Goal: Transaction & Acquisition: Subscribe to service/newsletter

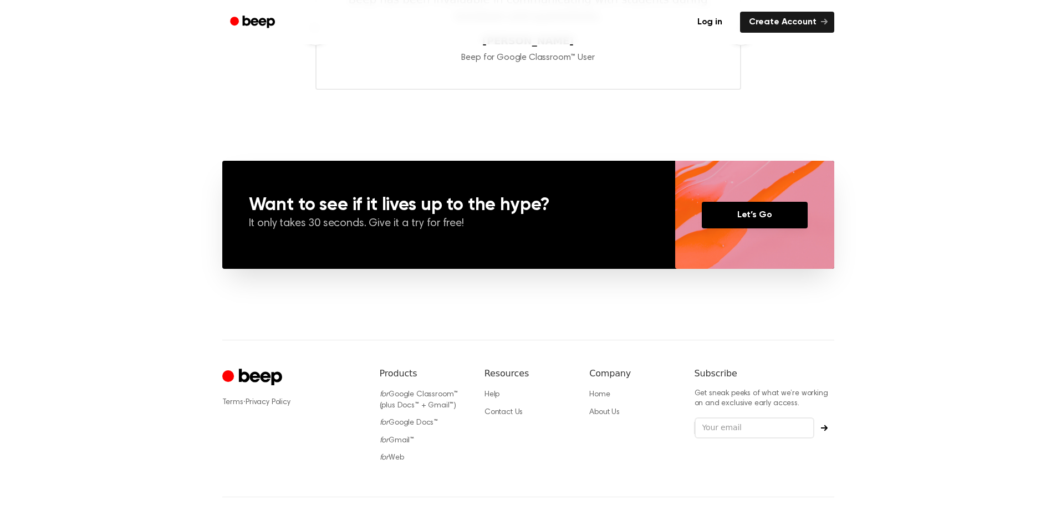
scroll to position [748, 0]
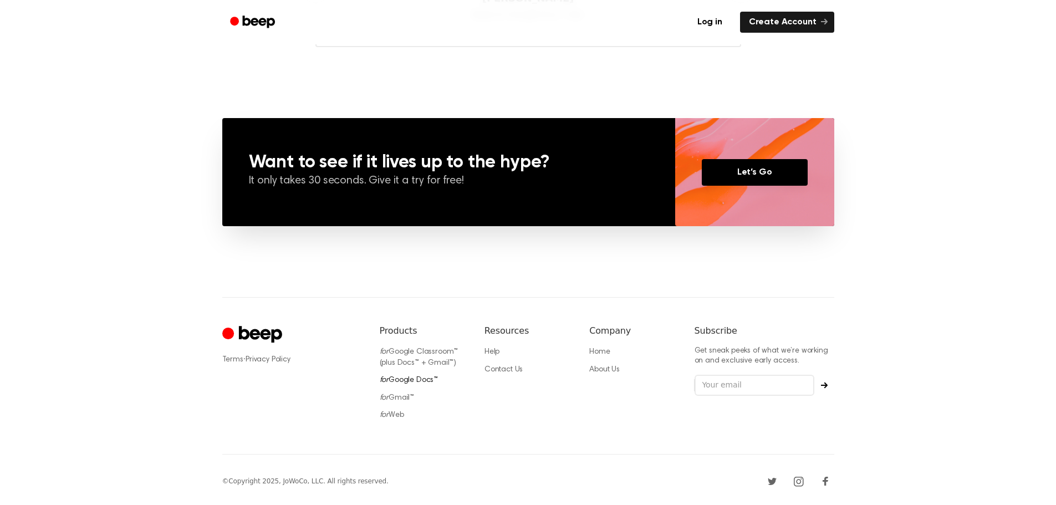
click at [401, 379] on link "for Google Docs™" at bounding box center [409, 380] width 59 height 8
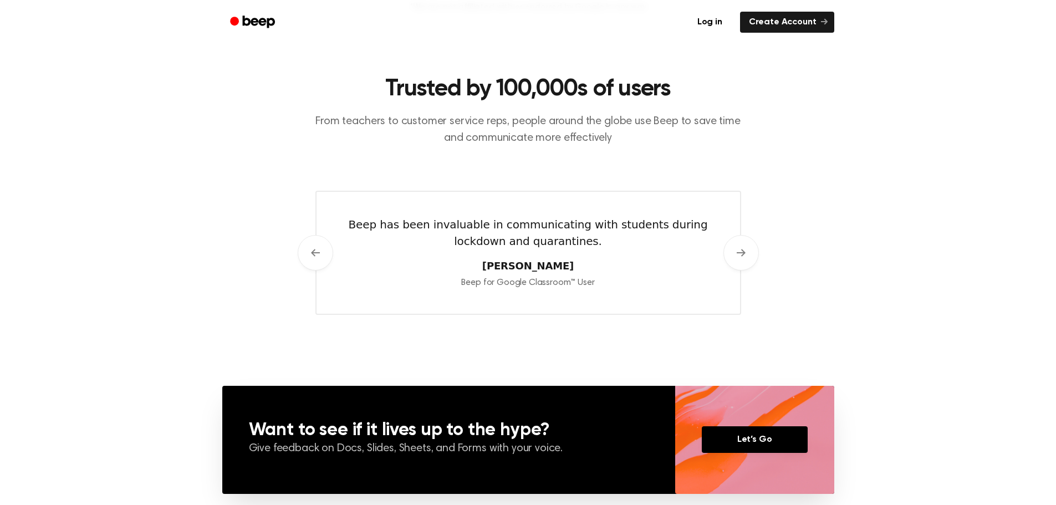
scroll to position [720, 0]
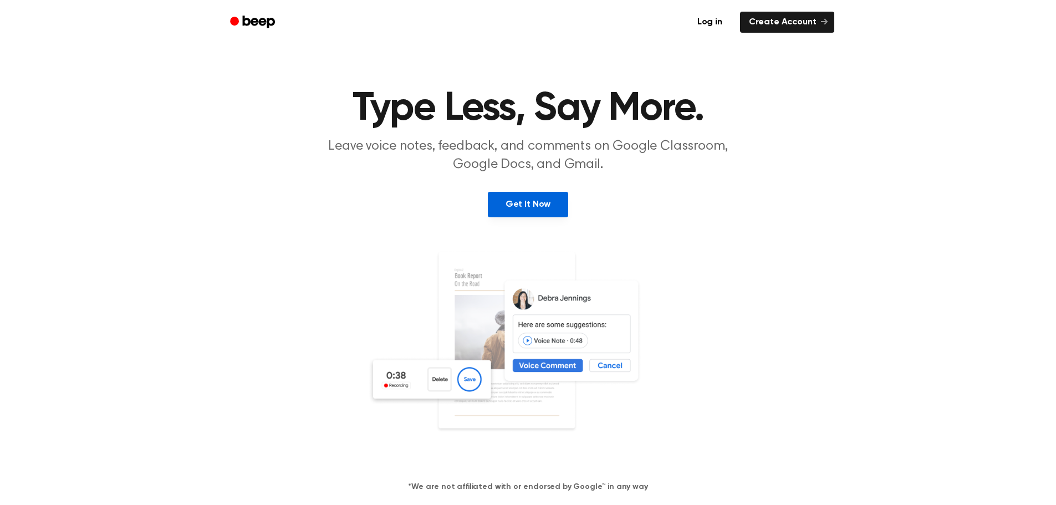
click at [544, 200] on link "Get It Now" at bounding box center [528, 204] width 80 height 25
click at [251, 20] on icon "Beep" at bounding box center [253, 22] width 47 height 16
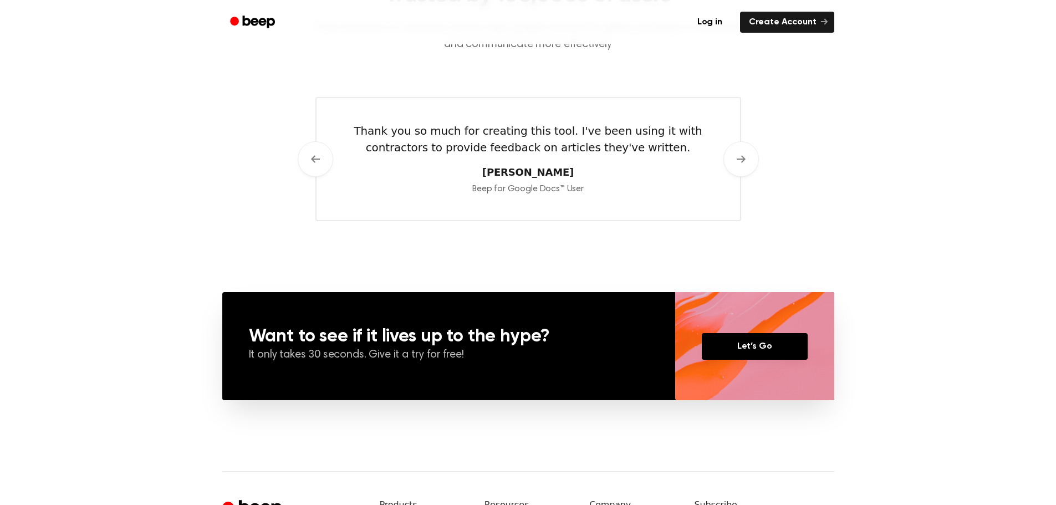
scroll to position [554, 0]
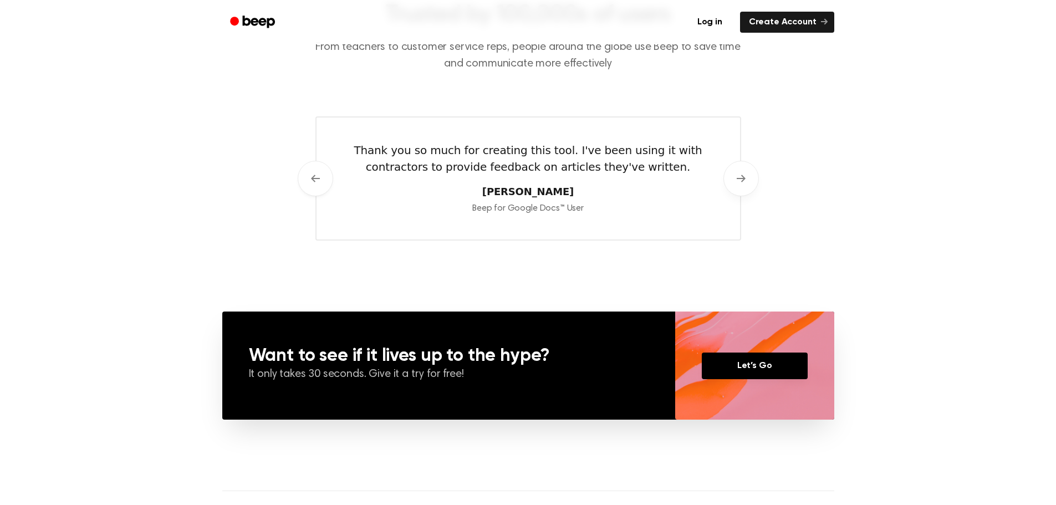
click at [747, 177] on button "Next" at bounding box center [740, 178] width 35 height 35
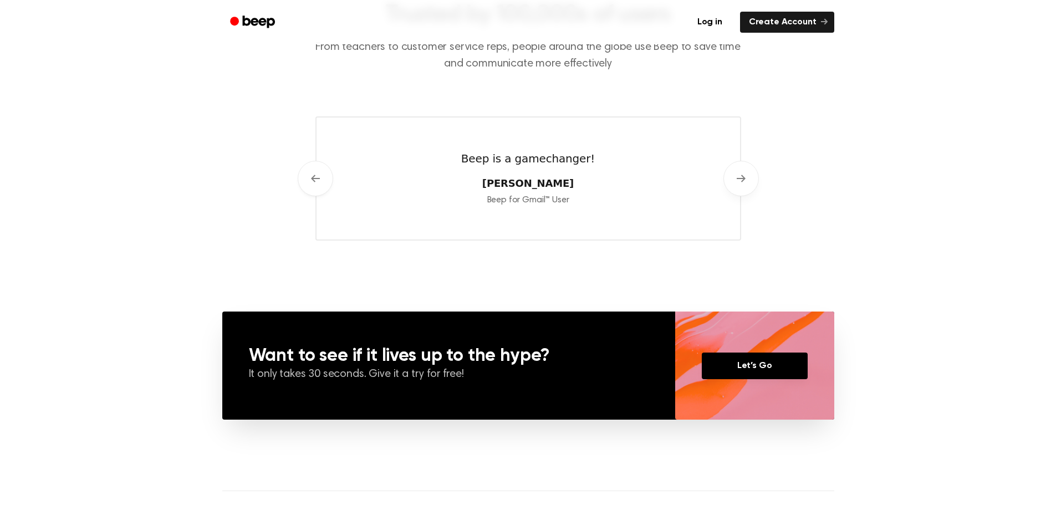
click at [747, 177] on button "Next" at bounding box center [740, 178] width 35 height 35
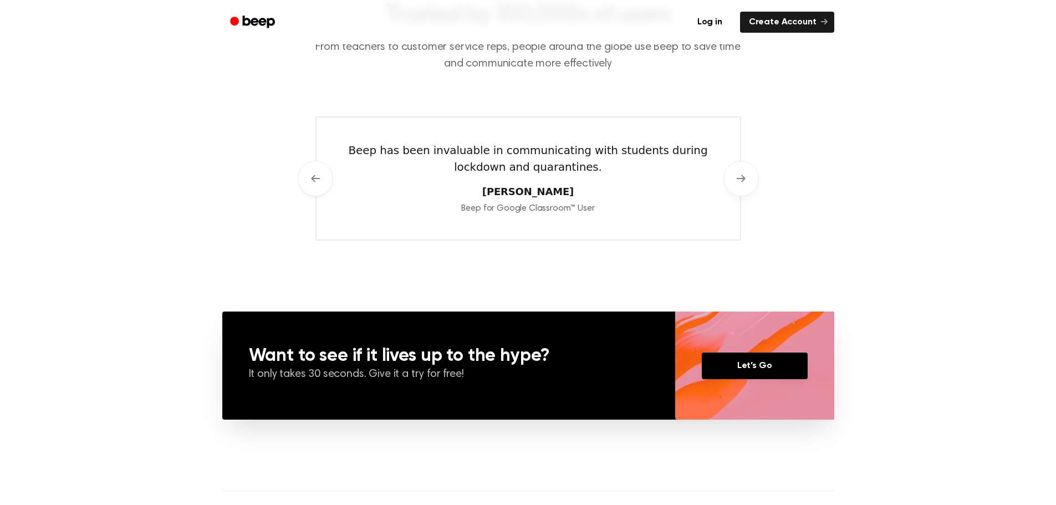
click at [744, 182] on icon at bounding box center [741, 178] width 9 height 9
click at [742, 182] on icon at bounding box center [741, 178] width 9 height 9
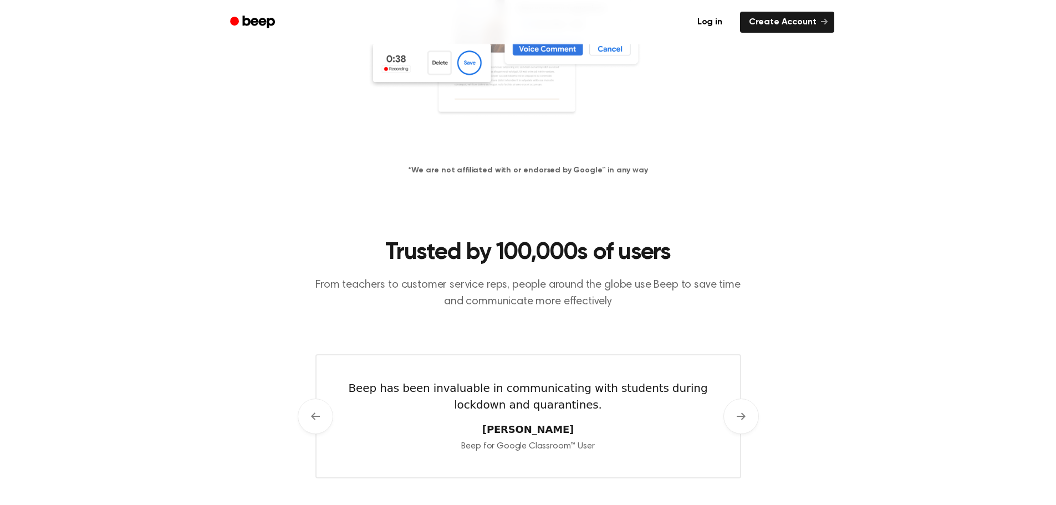
scroll to position [249, 0]
